Goal: Task Accomplishment & Management: Manage account settings

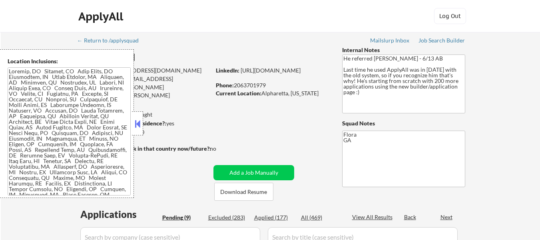
select select ""pending""
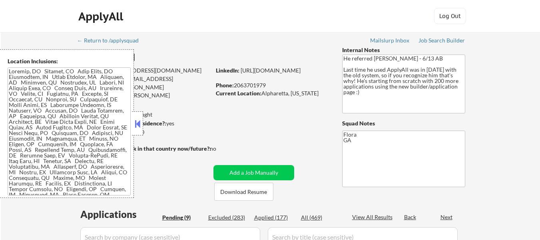
select select ""pending""
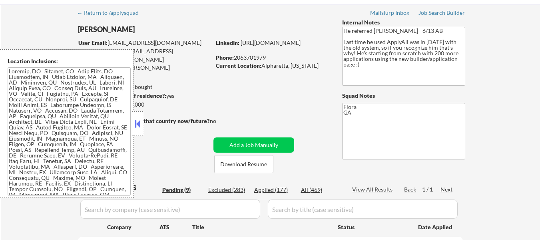
scroll to position [40, 0]
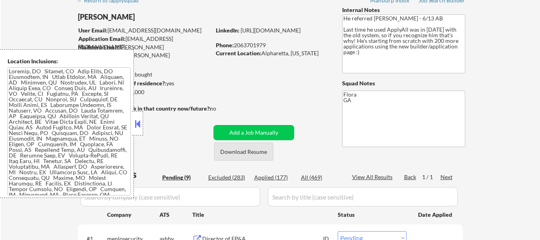
click at [256, 154] on button "Download Resume" at bounding box center [243, 151] width 59 height 18
click at [138, 123] on button at bounding box center [137, 124] width 9 height 12
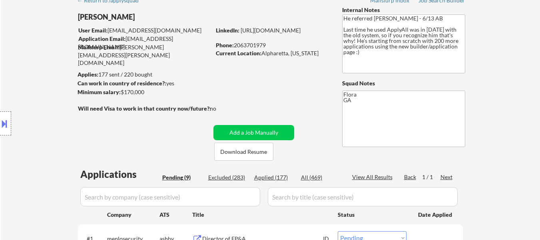
click at [8, 122] on button at bounding box center [4, 123] width 9 height 13
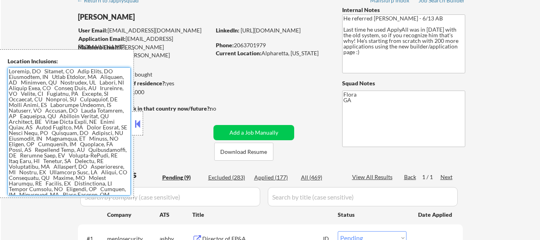
click at [70, 123] on textarea at bounding box center [69, 131] width 123 height 128
click at [76, 122] on textarea at bounding box center [69, 131] width 123 height 128
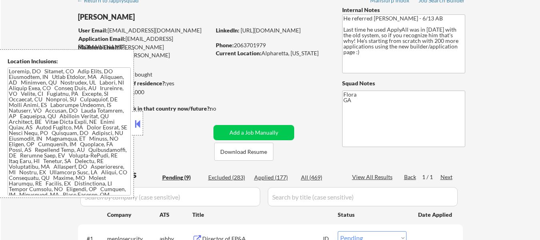
click at [138, 128] on button at bounding box center [137, 124] width 9 height 12
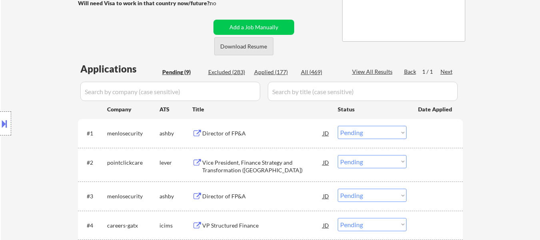
scroll to position [160, 0]
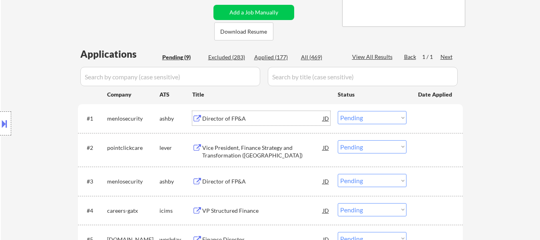
click at [232, 118] on div "Director of FP&A" at bounding box center [262, 118] width 121 height 8
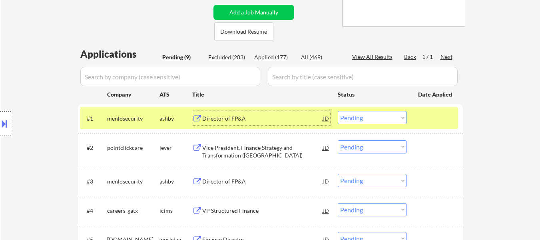
click at [234, 150] on div "Vice President, Finance Strategy and Transformation ([GEOGRAPHIC_DATA])" at bounding box center [262, 152] width 121 height 16
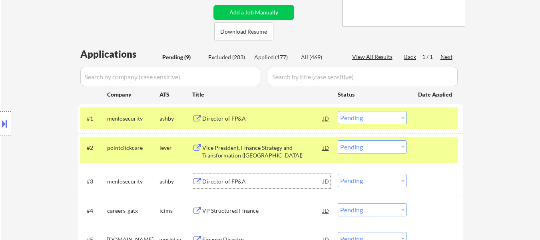
click at [228, 180] on div "Director of FP&A" at bounding box center [262, 181] width 121 height 8
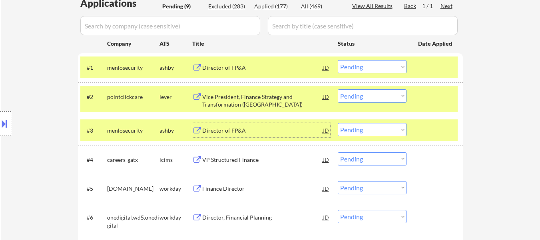
scroll to position [240, 0]
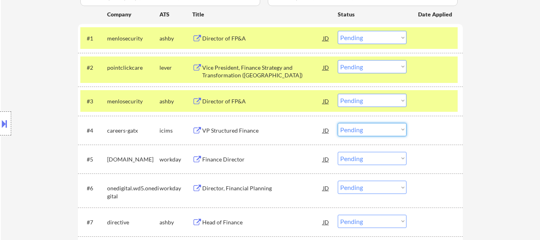
click at [365, 131] on select "Choose an option... Pending Applied Excluded (Questions) Excluded (Expired) Exc…" at bounding box center [372, 129] width 69 height 13
click at [338, 123] on select "Choose an option... Pending Applied Excluded (Questions) Excluded (Expired) Exc…" at bounding box center [372, 129] width 69 height 13
click at [228, 160] on div "Finance Director" at bounding box center [262, 159] width 121 height 8
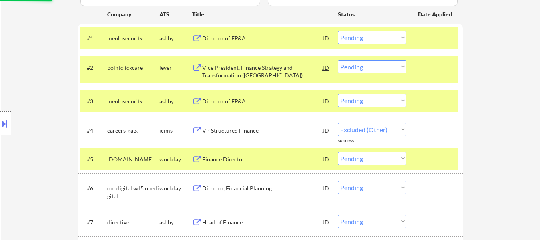
select select ""pending""
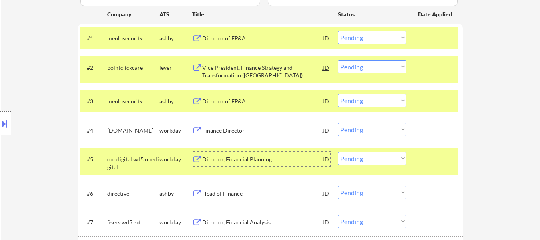
click at [368, 35] on select "Choose an option... Pending Applied Excluded (Questions) Excluded (Expired) Exc…" at bounding box center [372, 37] width 69 height 13
click at [338, 31] on select "Choose an option... Pending Applied Excluded (Questions) Excluded (Expired) Exc…" at bounding box center [372, 37] width 69 height 13
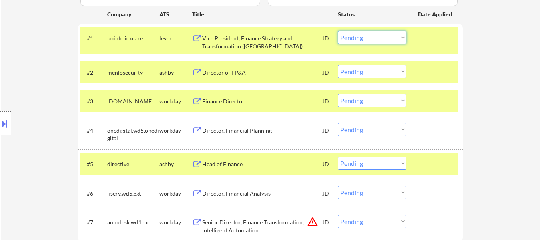
click at [378, 39] on select "Choose an option... Pending Applied Excluded (Questions) Excluded (Expired) Exc…" at bounding box center [372, 37] width 69 height 13
click at [338, 31] on select "Choose an option... Pending Applied Excluded (Questions) Excluded (Expired) Exc…" at bounding box center [372, 37] width 69 height 13
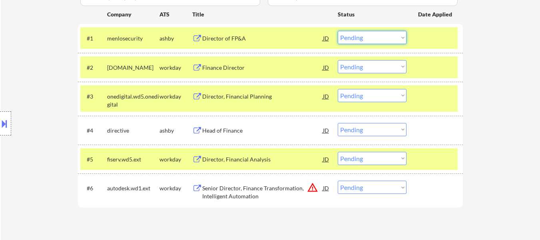
drag, startPoint x: 380, startPoint y: 38, endPoint x: 380, endPoint y: 42, distance: 4.4
click at [380, 38] on select "Choose an option... Pending Applied Excluded (Questions) Excluded (Expired) Exc…" at bounding box center [372, 37] width 69 height 13
click at [338, 31] on select "Choose an option... Pending Applied Excluded (Questions) Excluded (Expired) Exc…" at bounding box center [372, 37] width 69 height 13
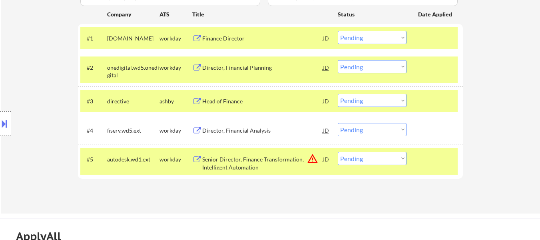
scroll to position [200, 0]
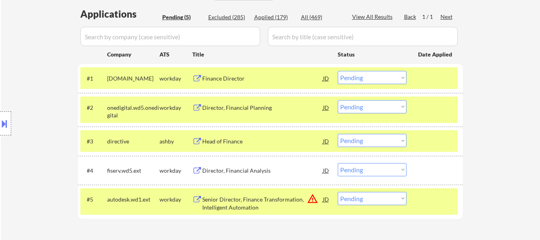
click at [216, 105] on div "Director, Financial Planning" at bounding box center [262, 108] width 121 height 8
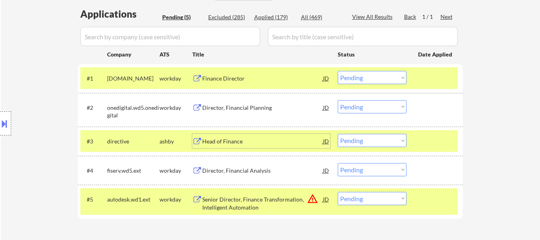
click at [237, 142] on div "Head of Finance" at bounding box center [262, 141] width 121 height 8
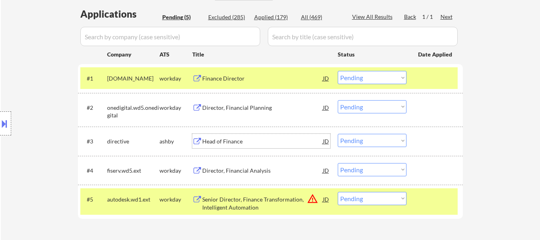
click at [374, 76] on select "Choose an option... Pending Applied Excluded (Questions) Excluded (Expired) Exc…" at bounding box center [372, 77] width 69 height 13
click at [338, 71] on select "Choose an option... Pending Applied Excluded (Questions) Excluded (Expired) Exc…" at bounding box center [372, 77] width 69 height 13
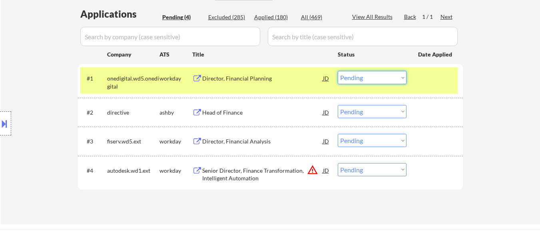
click at [368, 76] on select "Choose an option... Pending Applied Excluded (Questions) Excluded (Expired) Exc…" at bounding box center [372, 77] width 69 height 13
click at [338, 71] on select "Choose an option... Pending Applied Excluded (Questions) Excluded (Expired) Exc…" at bounding box center [372, 77] width 69 height 13
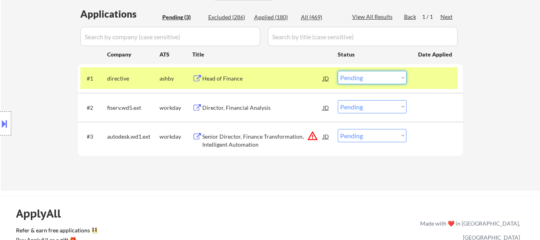
click at [368, 78] on select "Choose an option... Pending Applied Excluded (Questions) Excluded (Expired) Exc…" at bounding box center [372, 77] width 69 height 13
click at [338, 71] on select "Choose an option... Pending Applied Excluded (Questions) Excluded (Expired) Exc…" at bounding box center [372, 77] width 69 height 13
click at [250, 108] on div "Director, Financial Analysis" at bounding box center [262, 108] width 121 height 8
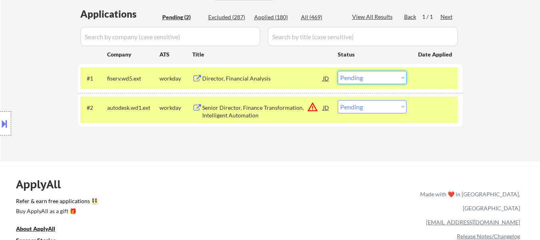
click at [376, 79] on select "Choose an option... Pending Applied Excluded (Questions) Excluded (Expired) Exc…" at bounding box center [372, 77] width 69 height 13
click at [338, 71] on select "Choose an option... Pending Applied Excluded (Questions) Excluded (Expired) Exc…" at bounding box center [372, 77] width 69 height 13
select select ""pending""
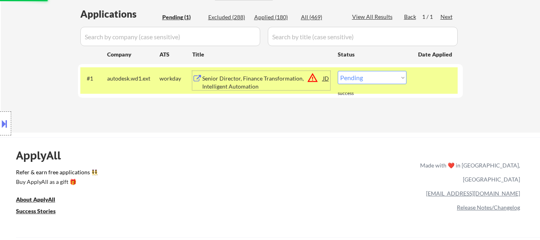
click at [247, 77] on div "Senior Director, Finance Transformation, Intelligent Automation" at bounding box center [262, 82] width 121 height 16
